Goal: Check status

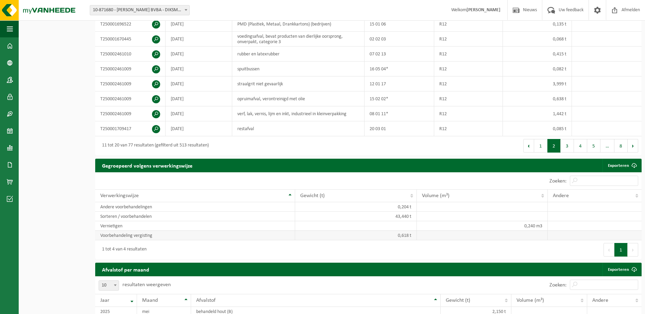
scroll to position [204, 0]
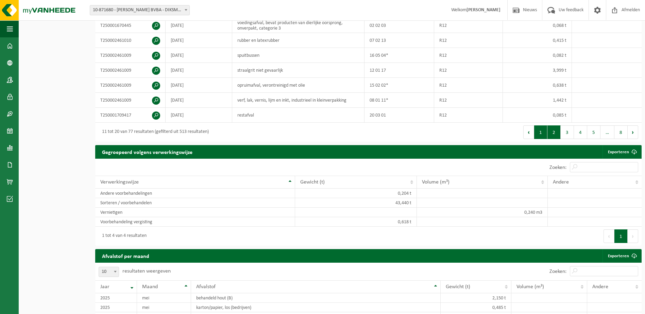
click at [541, 129] on button "1" at bounding box center [540, 133] width 13 height 14
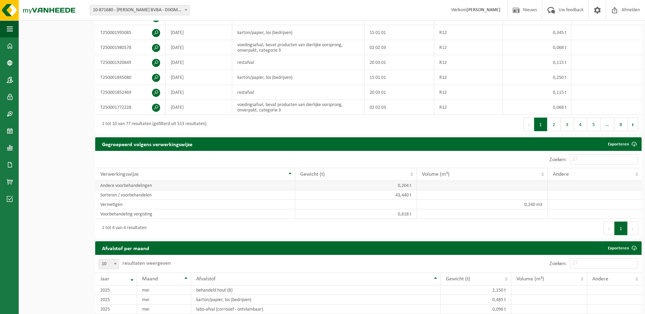
scroll to position [136, 0]
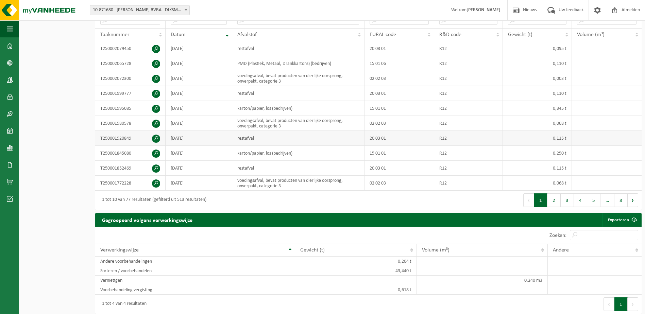
click at [325, 140] on td "restafval" at bounding box center [298, 138] width 132 height 15
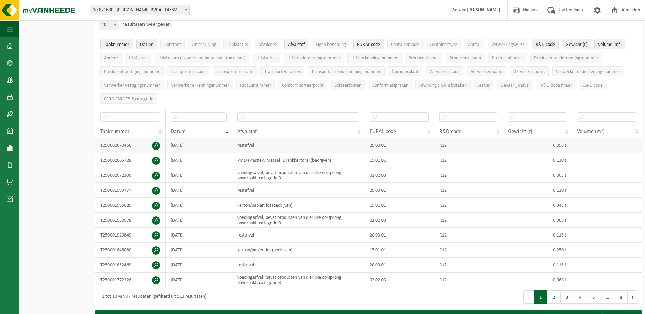
scroll to position [0, 0]
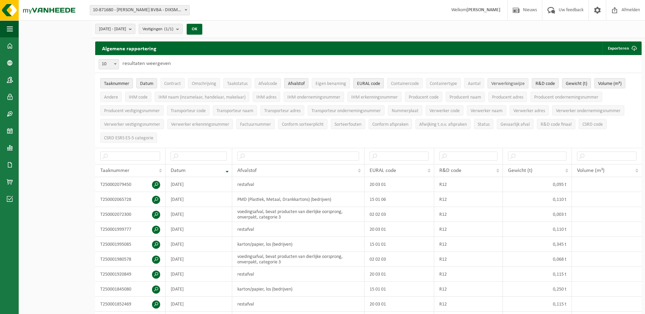
click at [499, 83] on span "Verwerkingswijze" at bounding box center [508, 83] width 33 height 5
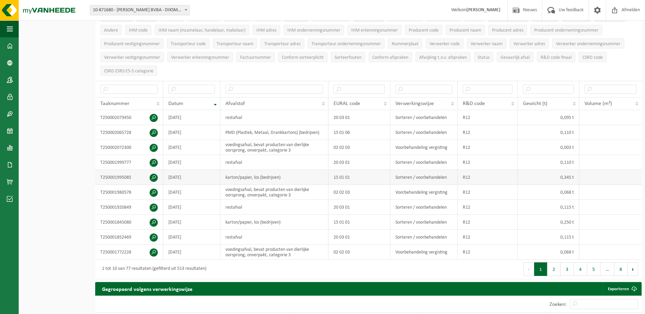
scroll to position [68, 0]
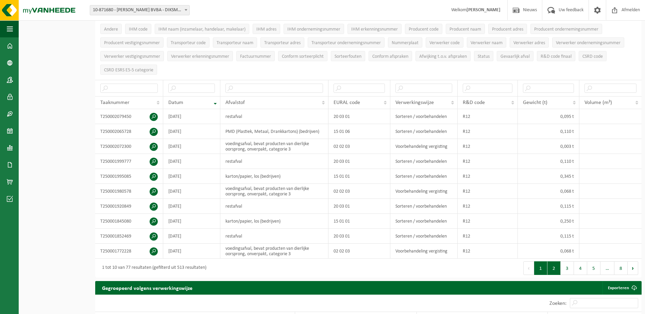
click at [554, 271] on button "2" at bounding box center [554, 269] width 13 height 14
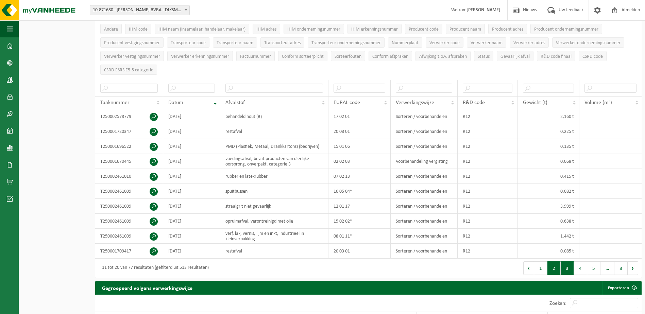
click at [567, 271] on button "3" at bounding box center [567, 269] width 13 height 14
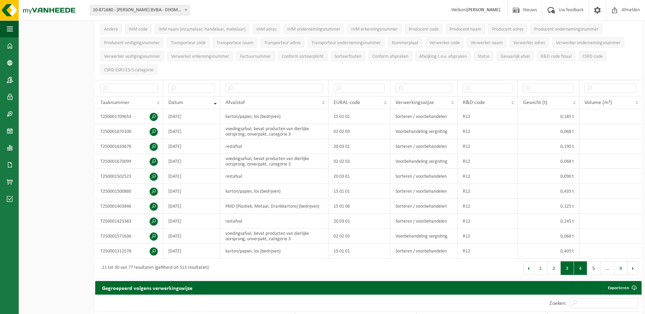
click at [579, 269] on button "4" at bounding box center [580, 269] width 13 height 14
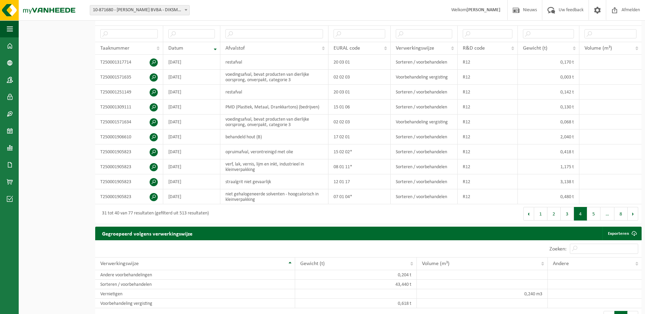
scroll to position [136, 0]
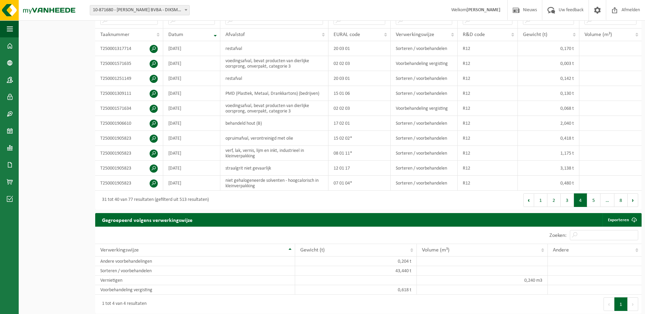
drag, startPoint x: 538, startPoint y: 174, endPoint x: 353, endPoint y: 219, distance: 190.5
drag, startPoint x: 353, startPoint y: 219, endPoint x: 501, endPoint y: 204, distance: 149.4
click at [501, 204] on div "Eerste Vorige 1 2 3 4 5 … 8 Volgende Laatste" at bounding box center [506, 200] width 274 height 19
drag, startPoint x: 501, startPoint y: 204, endPoint x: 481, endPoint y: 200, distance: 21.2
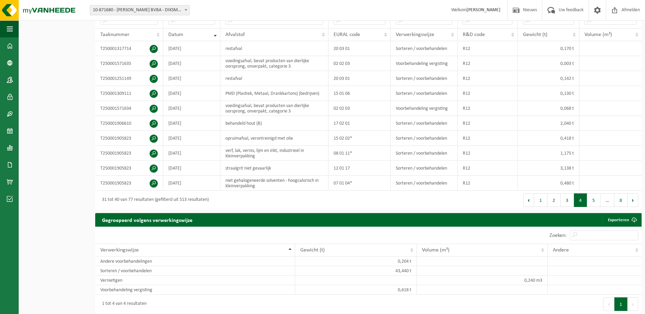
click at [481, 200] on div "Eerste Vorige 1 2 3 4 5 … 8 Volgende Laatste" at bounding box center [506, 200] width 274 height 19
drag, startPoint x: 240, startPoint y: 214, endPoint x: 439, endPoint y: 206, distance: 199.2
click at [439, 206] on div "Eerste Vorige 1 2 3 4 5 … 8 Volgende Laatste" at bounding box center [506, 200] width 274 height 19
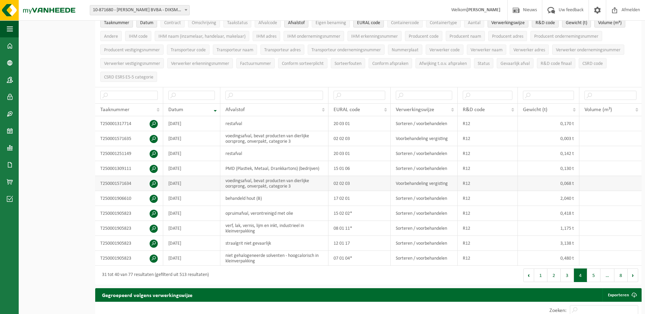
scroll to position [34, 0]
